Goal: Information Seeking & Learning: Learn about a topic

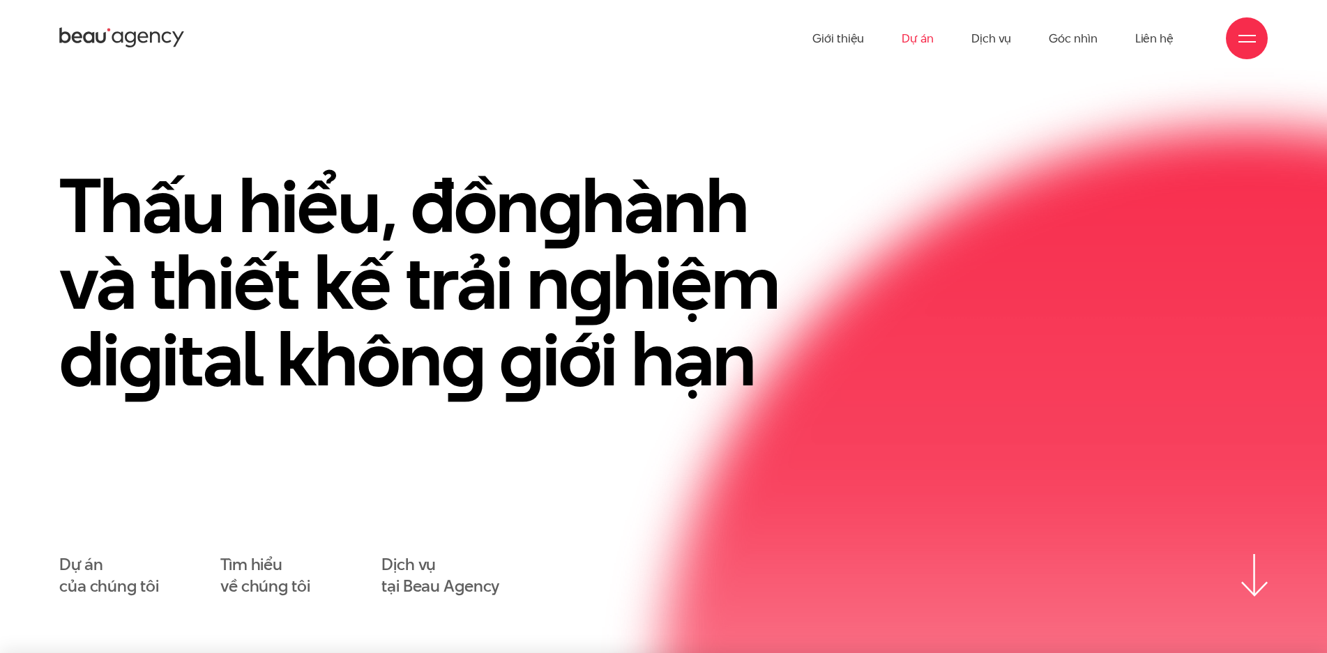
click at [904, 40] on link "Dự án" at bounding box center [918, 38] width 32 height 77
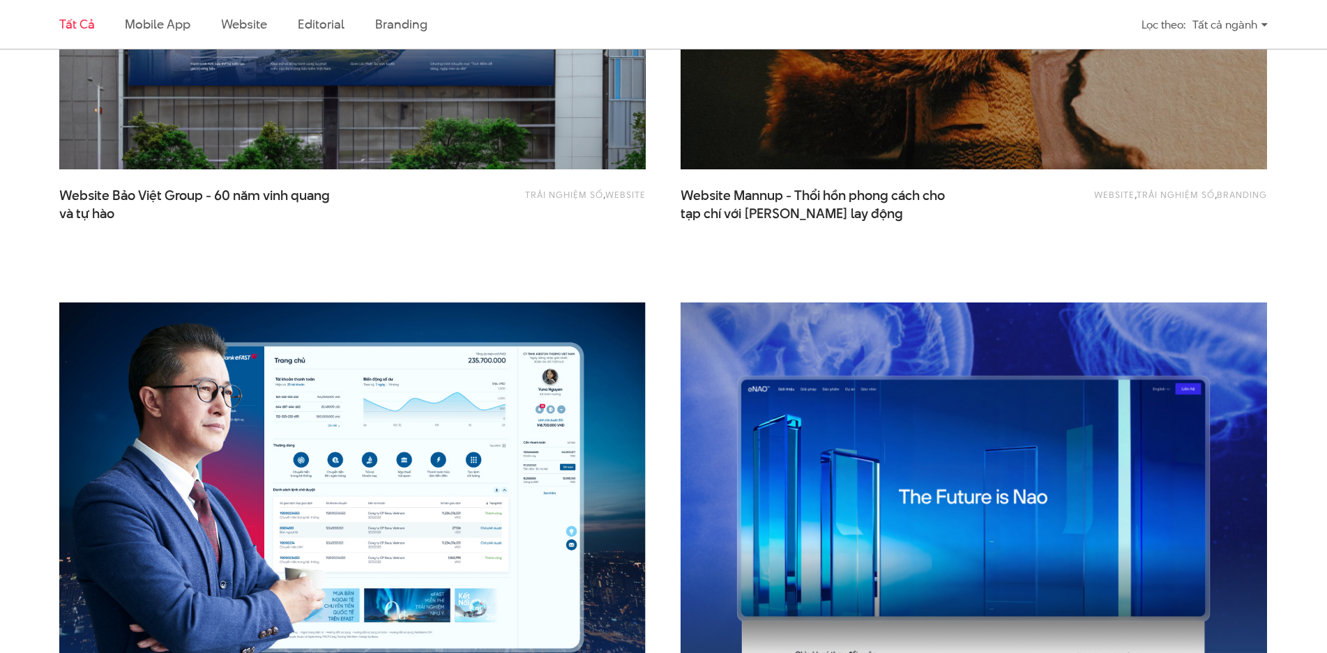
scroll to position [1849, 0]
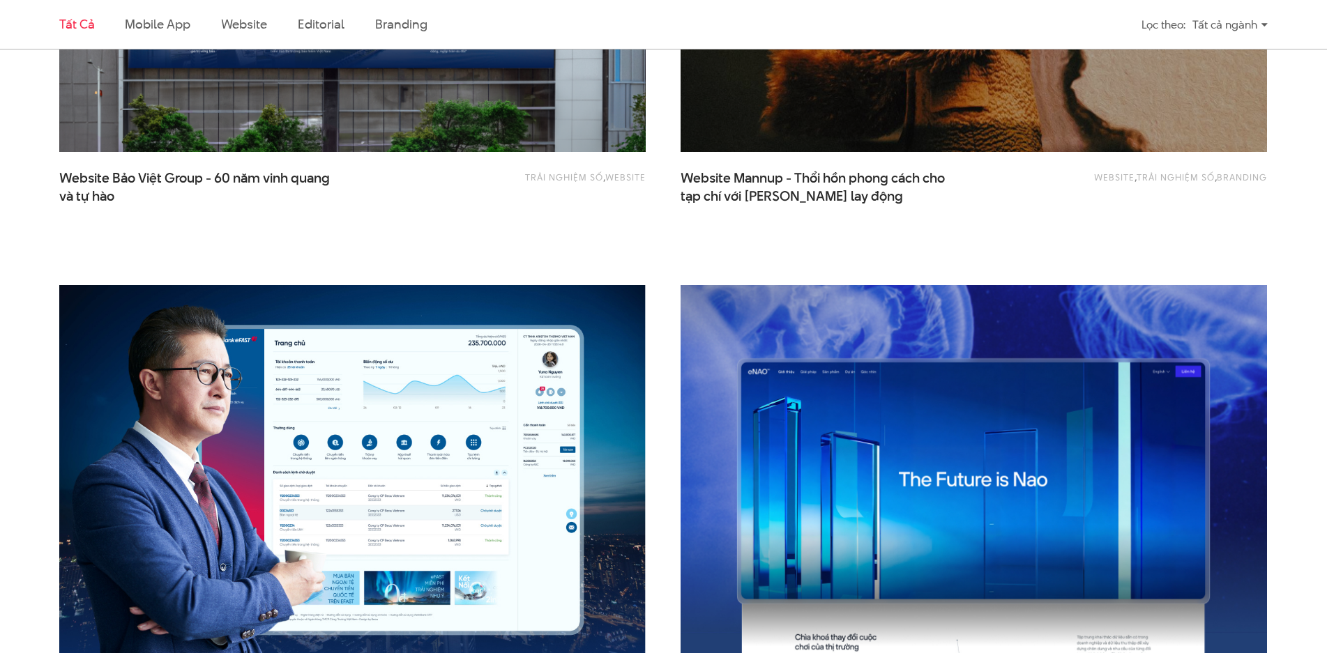
click at [841, 174] on span "Website Mannup - Thổi hồn phong cách cho tạp chí với văn phong lay động" at bounding box center [820, 186] width 279 height 35
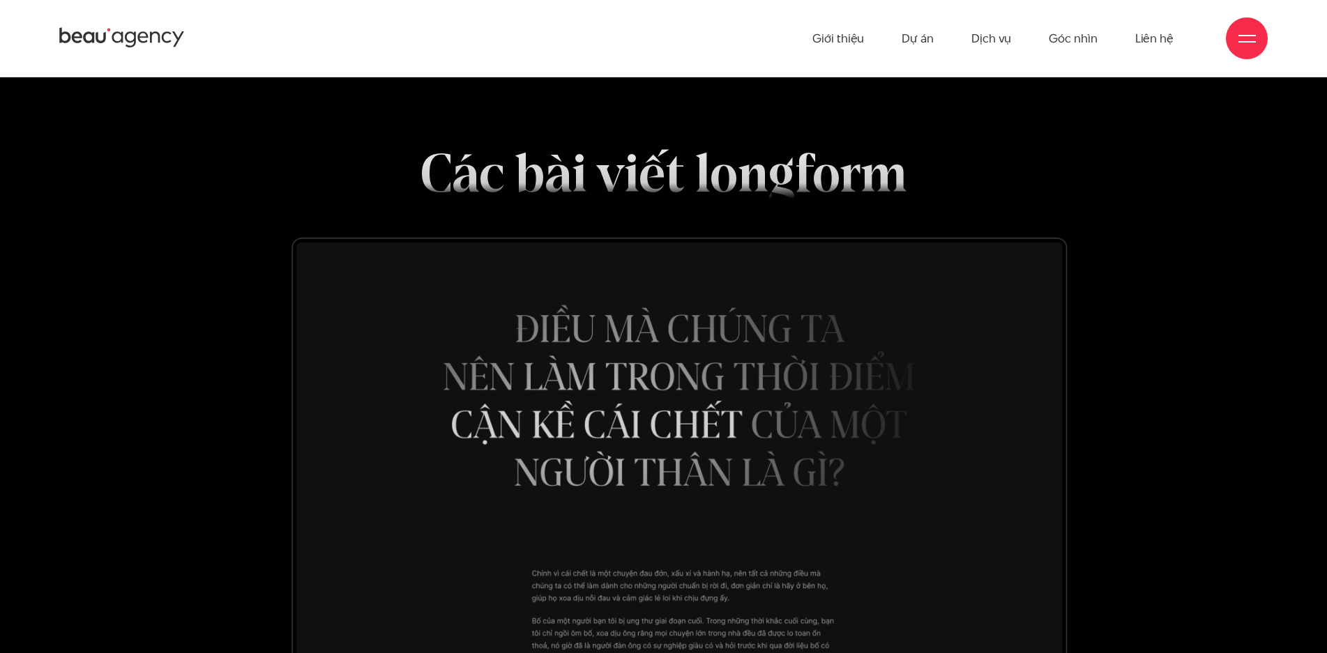
scroll to position [9896, 0]
click at [153, 35] on icon at bounding box center [122, 38] width 126 height 24
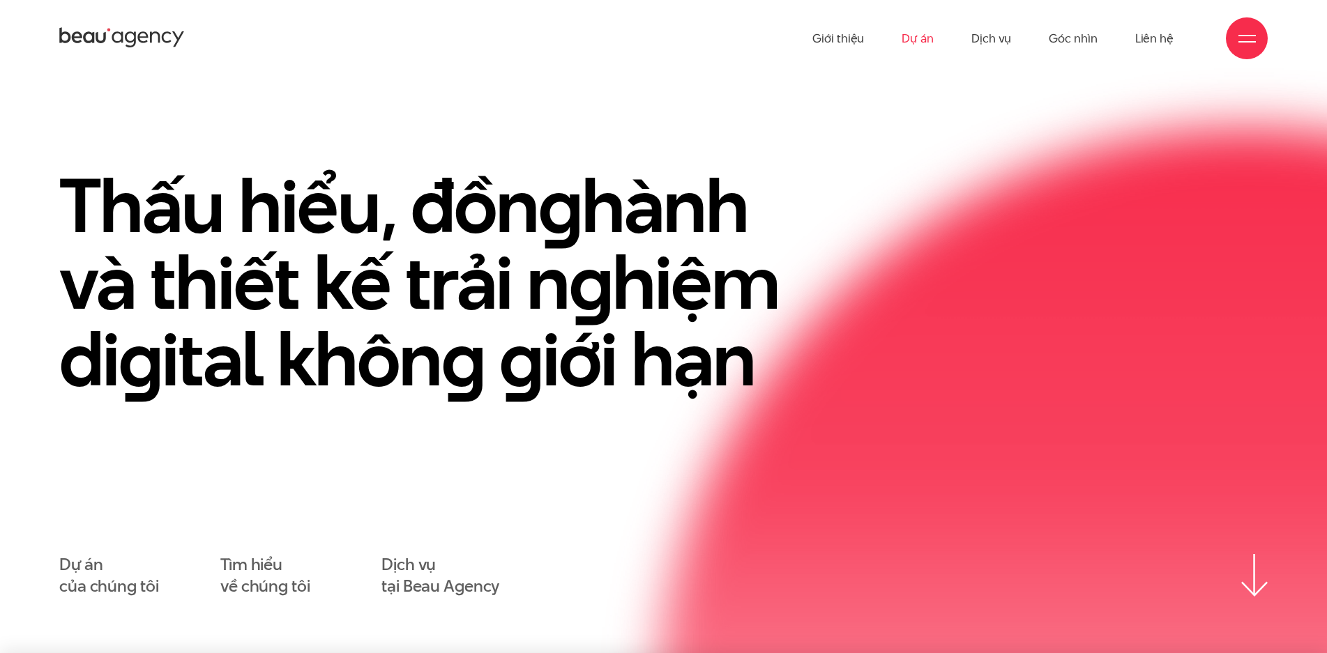
click at [908, 36] on link "Dự án" at bounding box center [918, 38] width 32 height 77
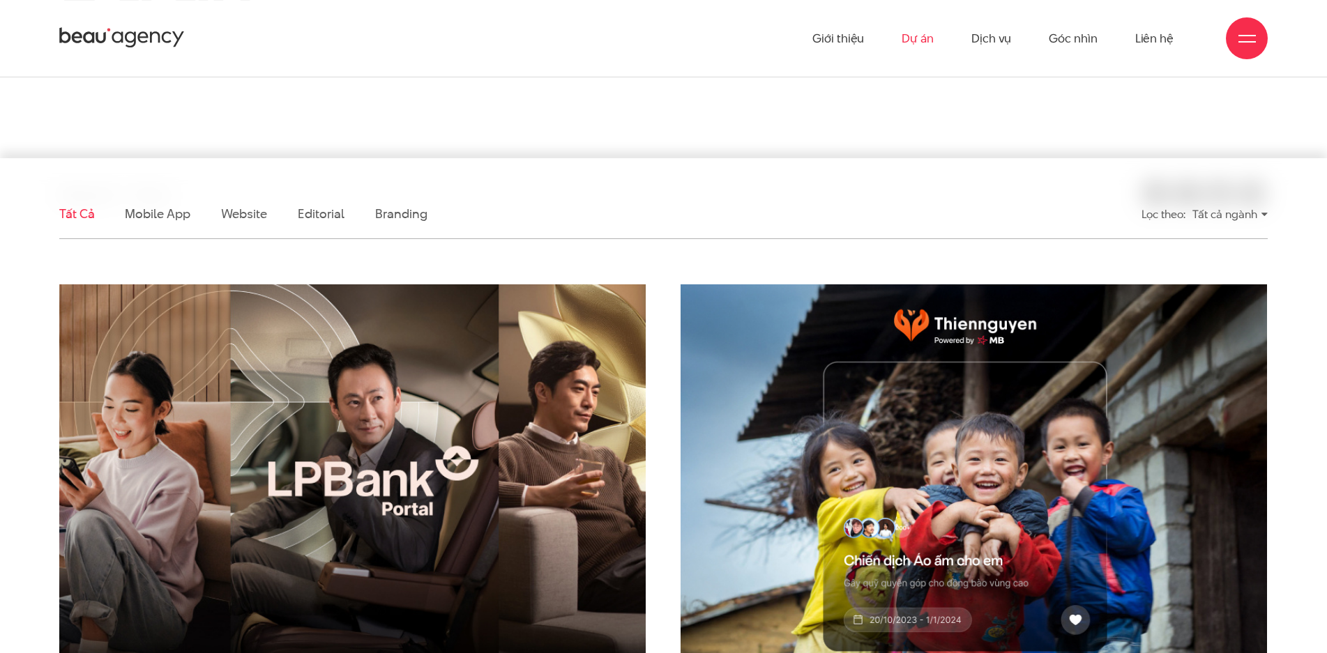
scroll to position [213, 0]
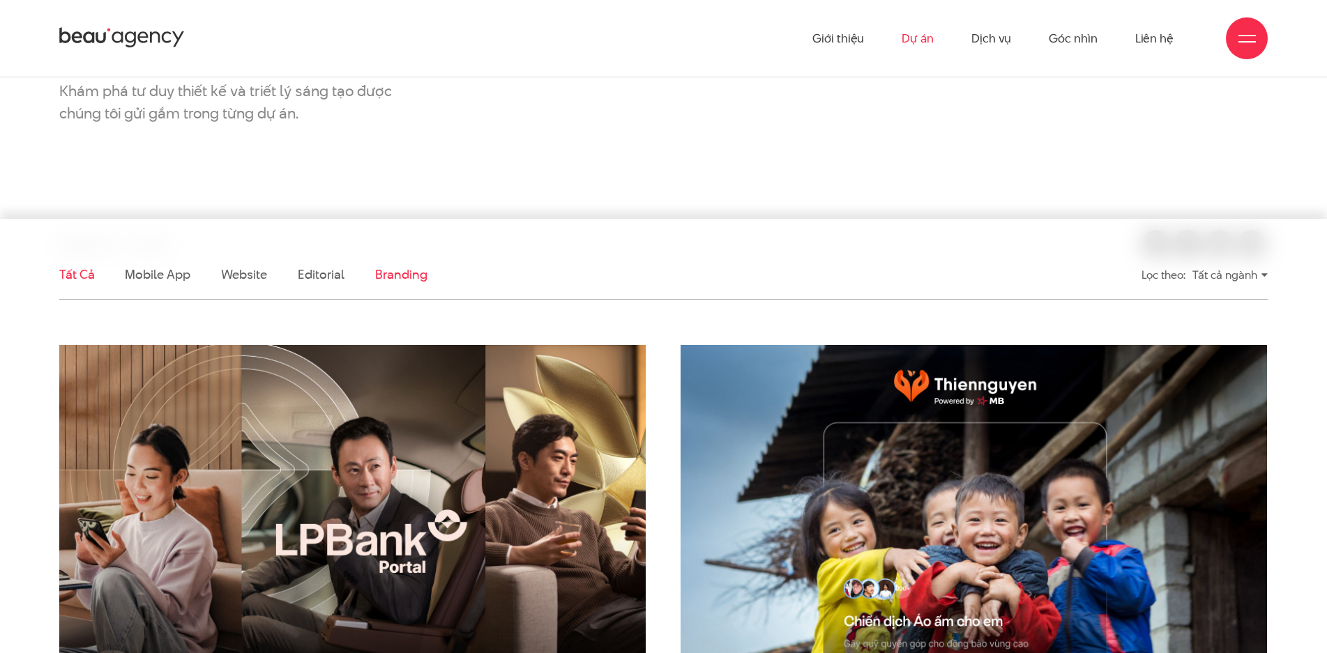
click at [395, 276] on link "Branding" at bounding box center [401, 274] width 52 height 17
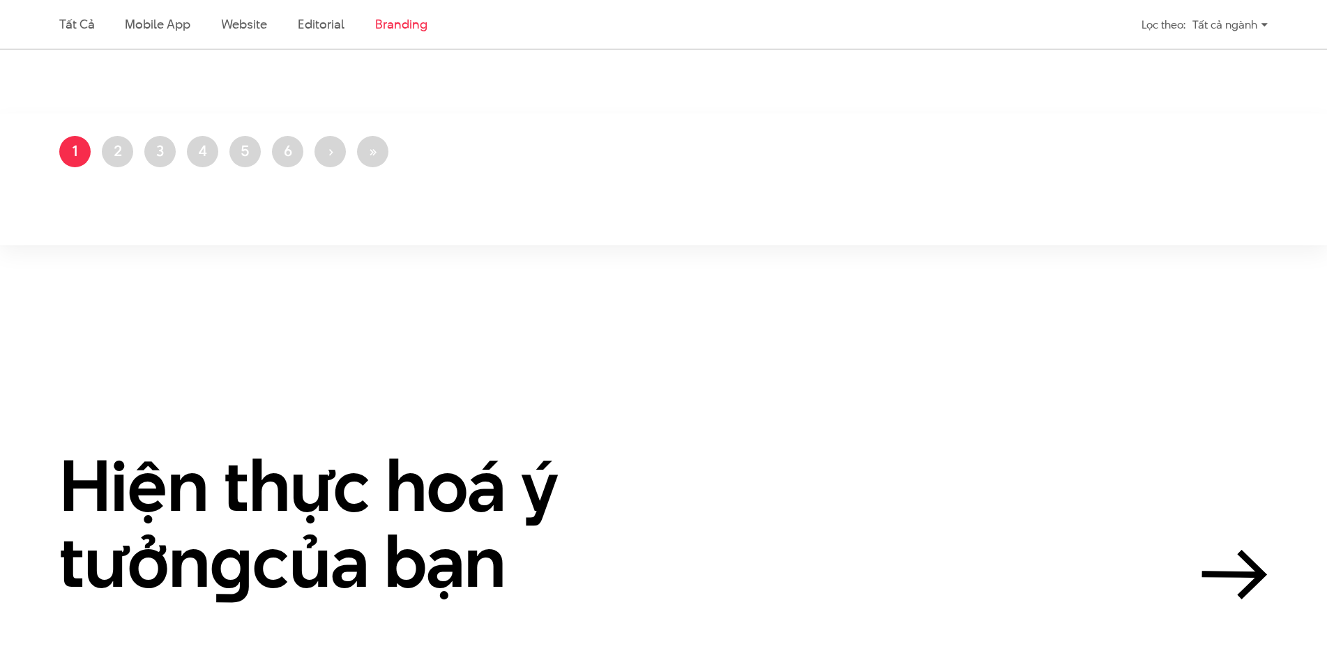
scroll to position [1531, 0]
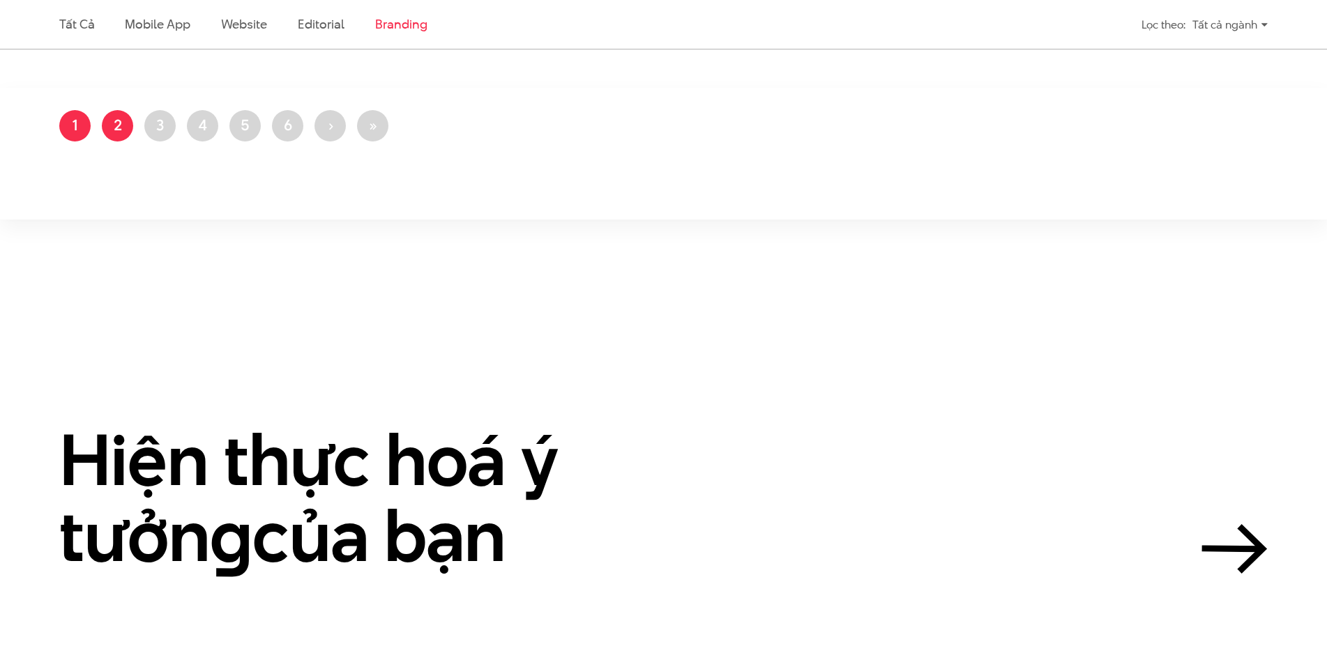
click at [128, 130] on link "Trang 2" at bounding box center [117, 125] width 31 height 31
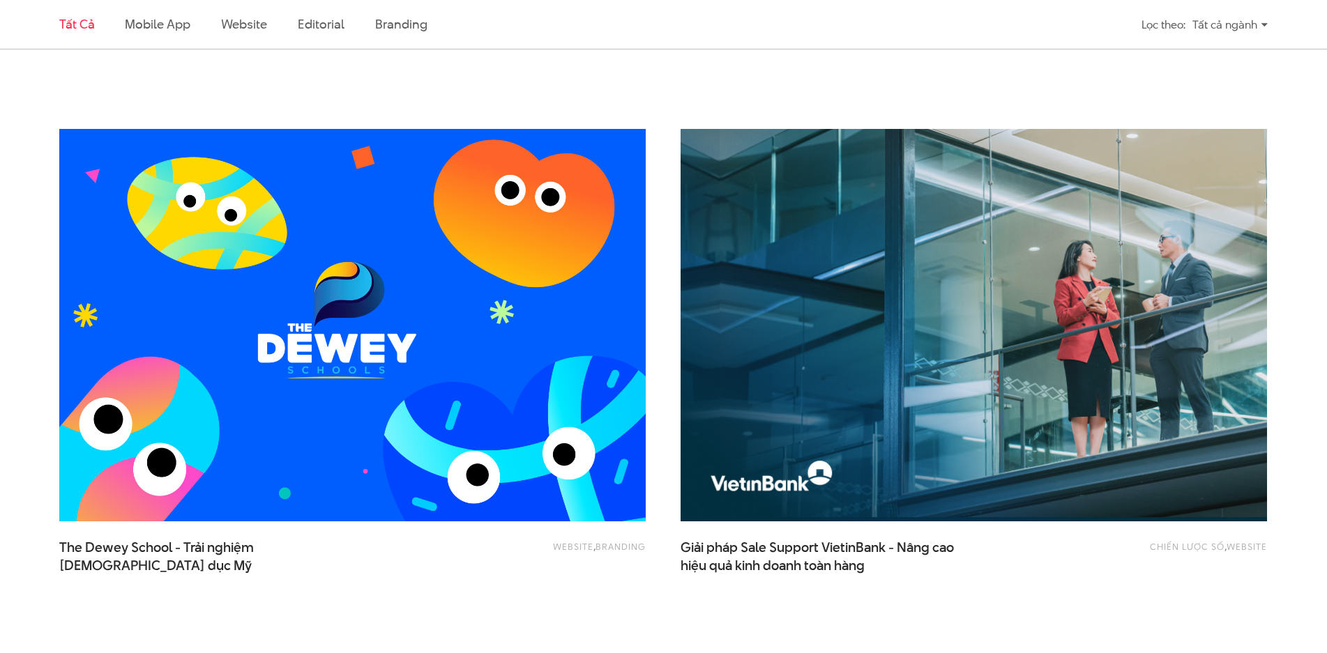
scroll to position [1067, 0]
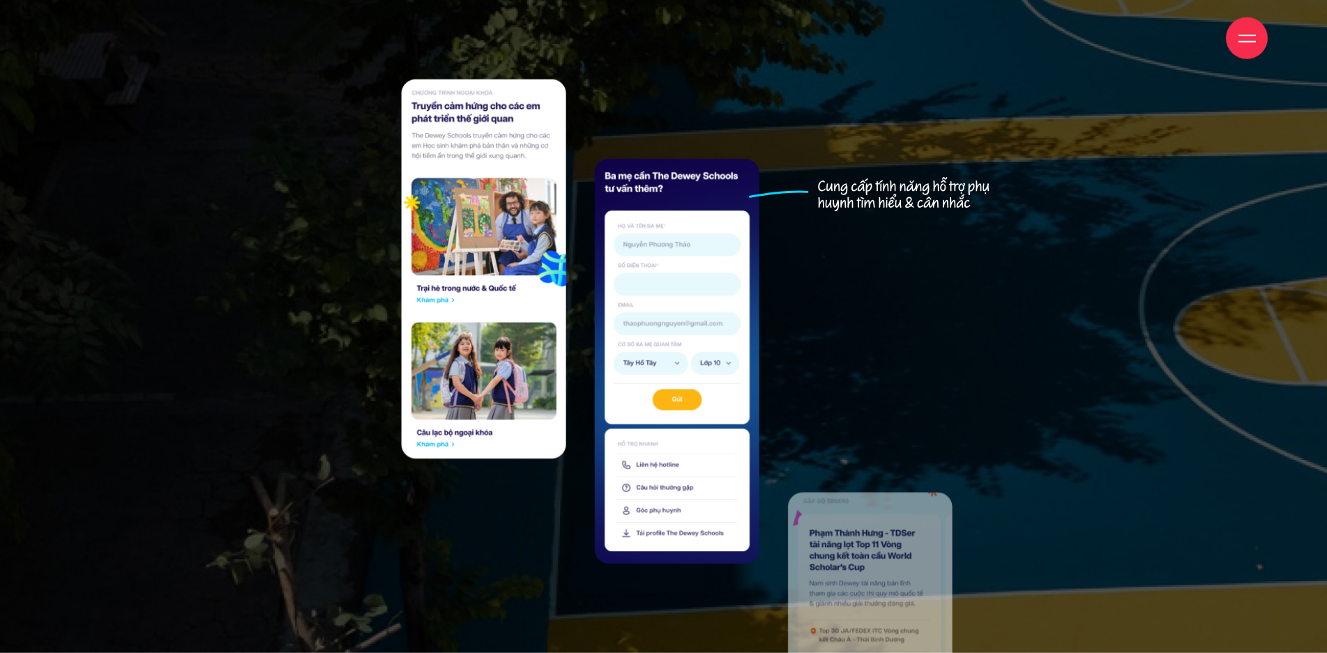
scroll to position [19916, 0]
